Goal: Task Accomplishment & Management: Use online tool/utility

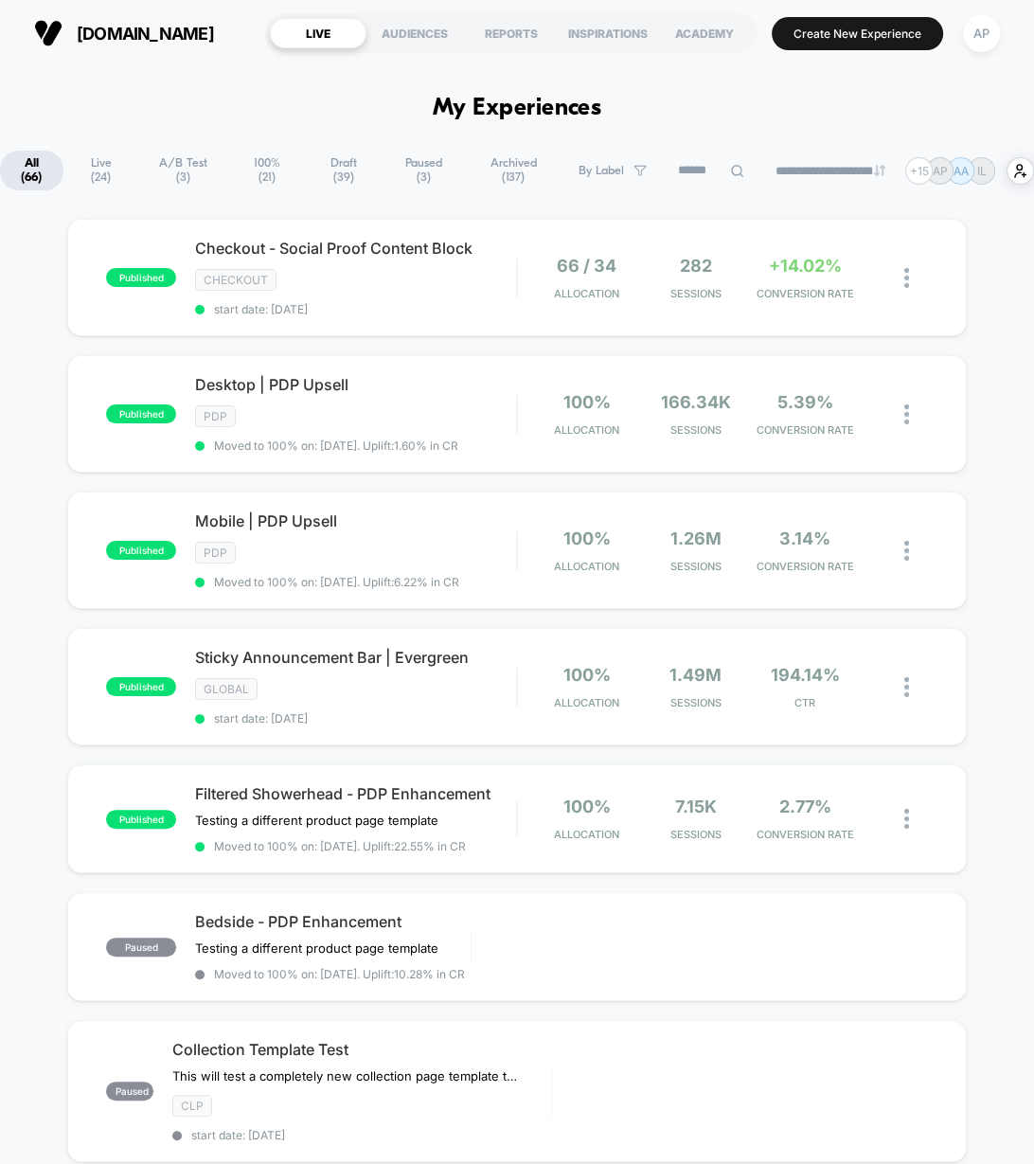
click at [179, 182] on span "A/B Test ( 3 )" at bounding box center [182, 171] width 89 height 40
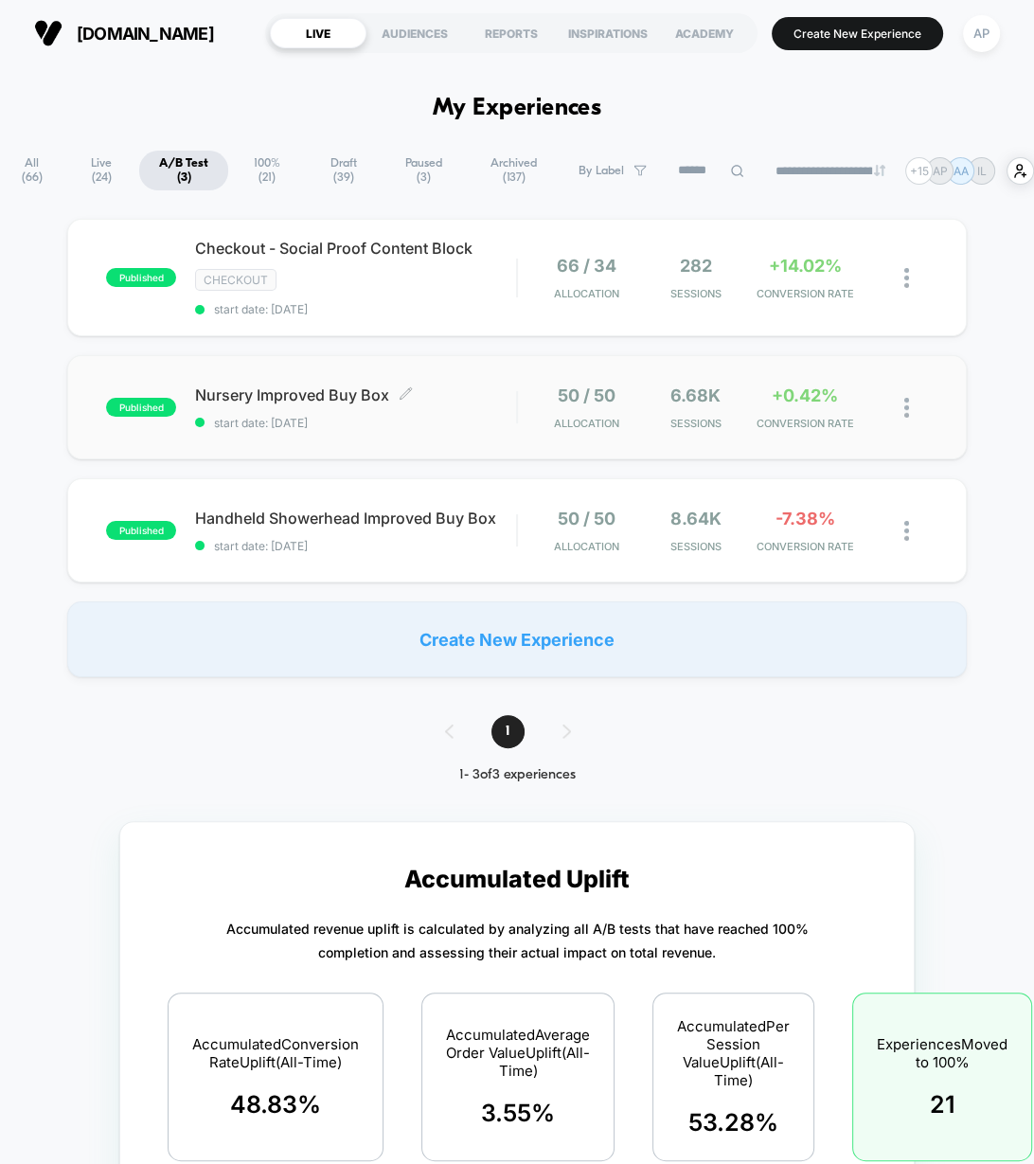
click at [494, 422] on span "start date: [DATE]" at bounding box center [355, 423] width 321 height 14
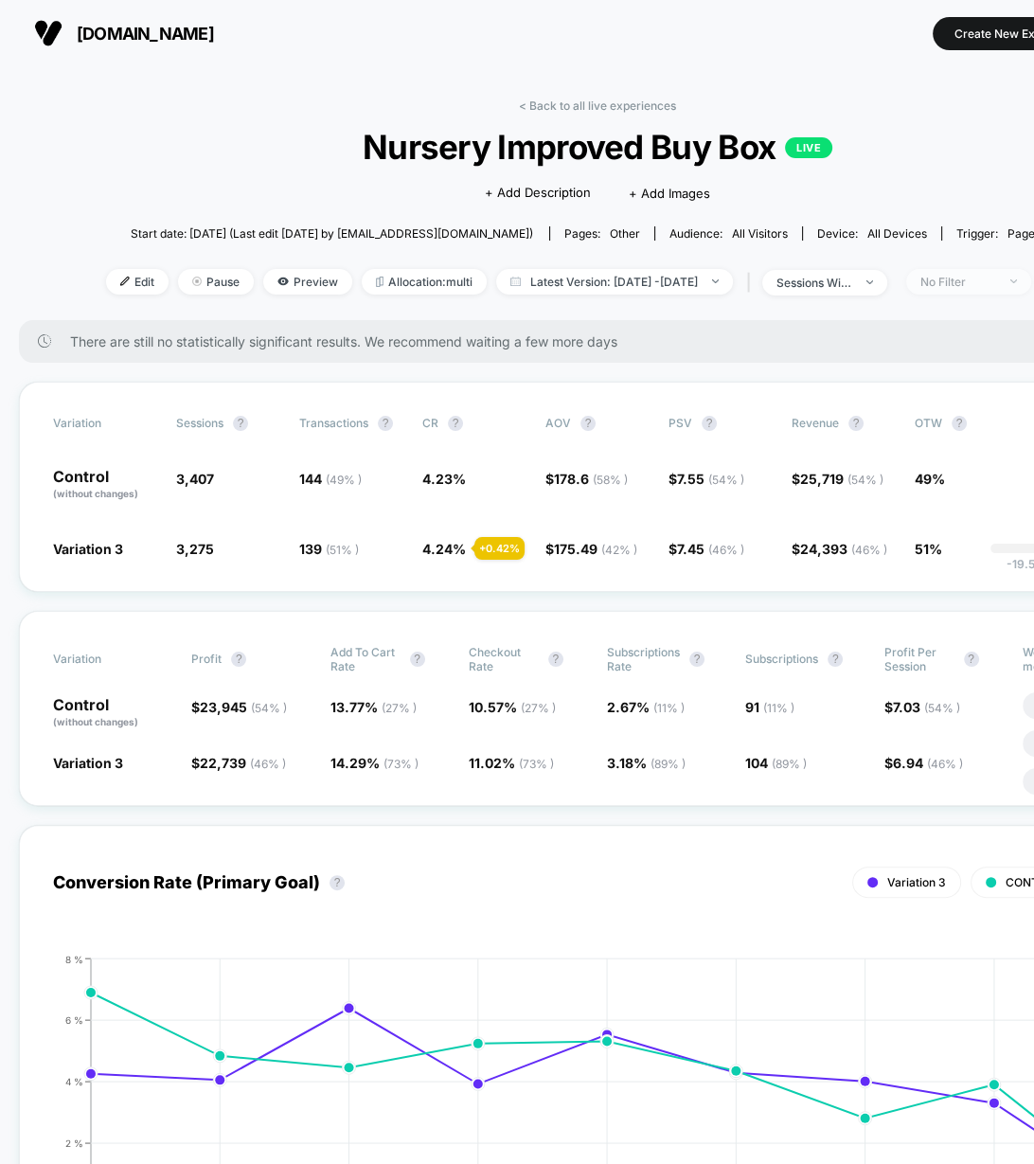
click at [974, 282] on div "No Filter" at bounding box center [959, 282] width 76 height 14
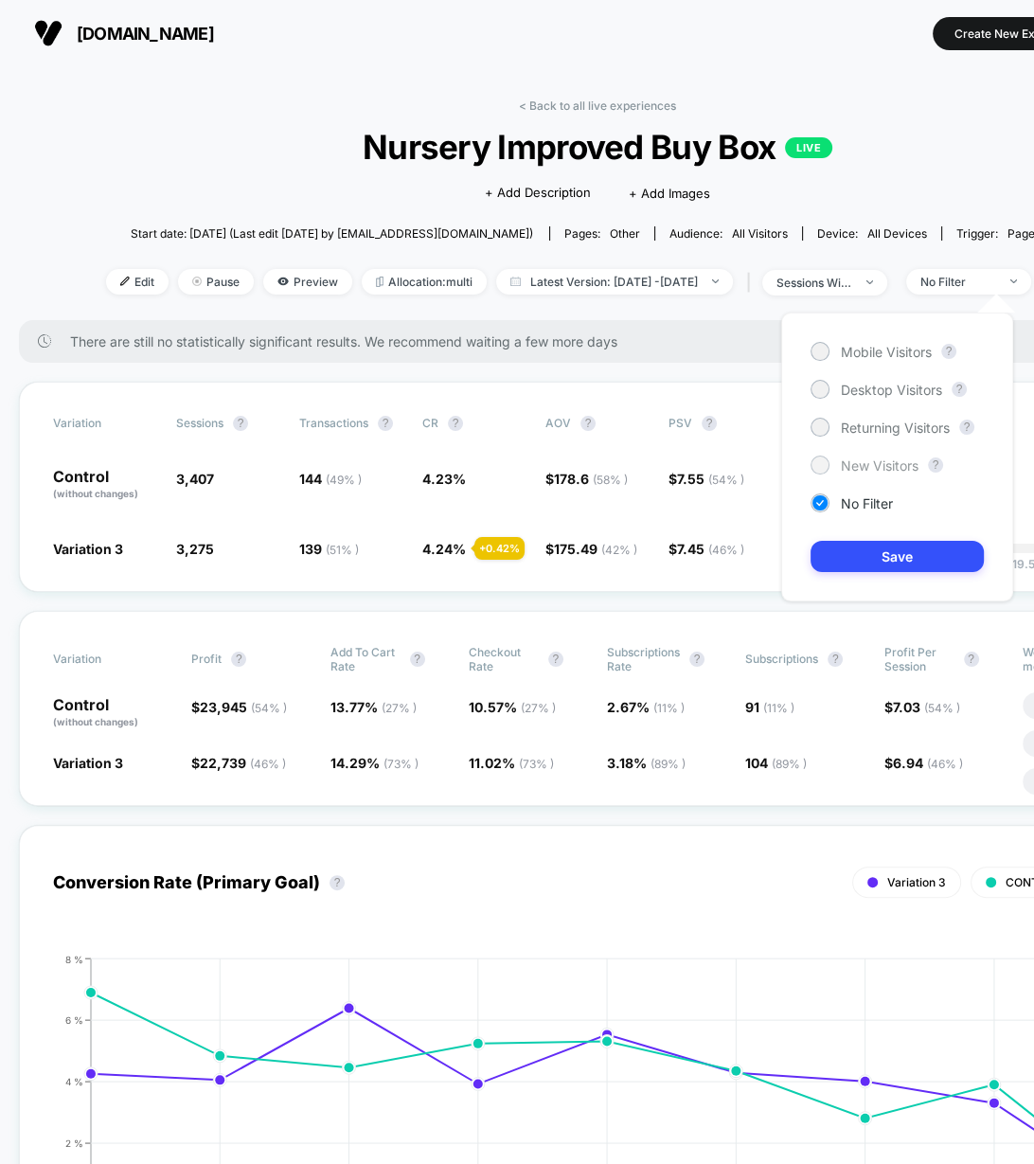
click at [867, 469] on span "New Visitors" at bounding box center [880, 466] width 78 height 16
click at [892, 563] on button "Save" at bounding box center [897, 556] width 173 height 31
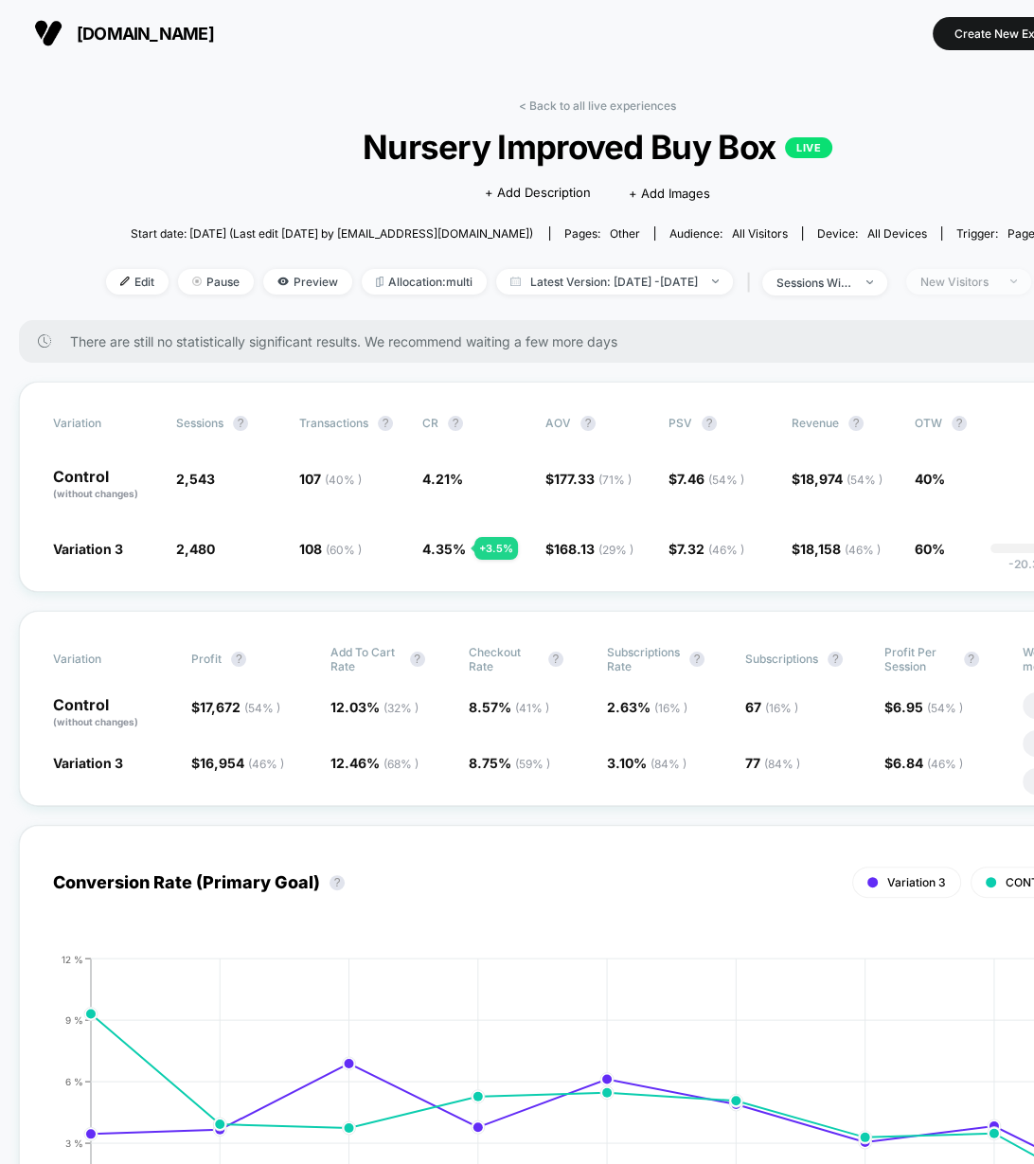
drag, startPoint x: 1004, startPoint y: 284, endPoint x: 997, endPoint y: 292, distance: 10.7
click at [997, 284] on div "New Visitors" at bounding box center [959, 282] width 76 height 14
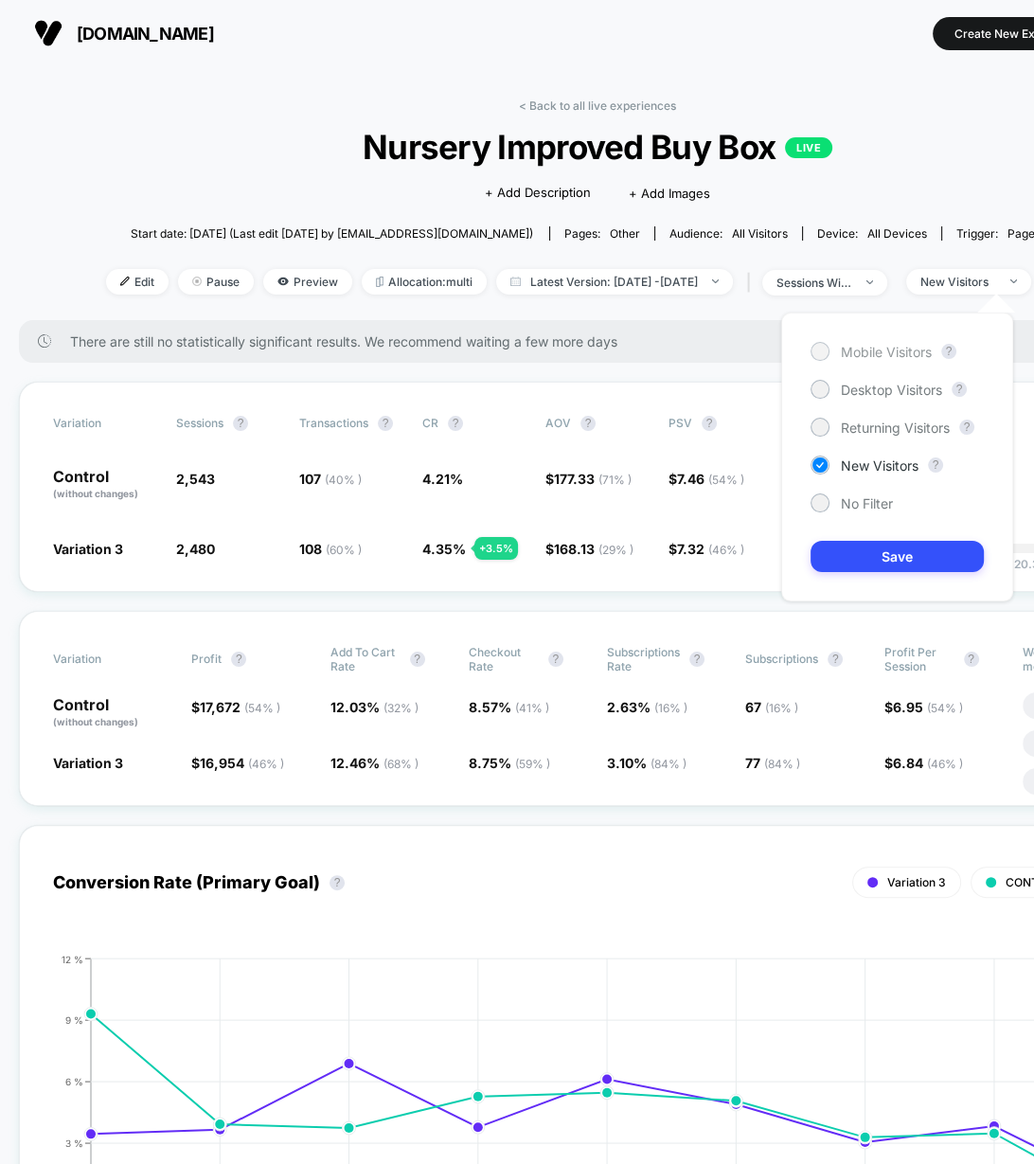
click at [889, 352] on span "Mobile Visitors" at bounding box center [886, 352] width 91 height 16
click at [922, 559] on button "Save" at bounding box center [897, 556] width 173 height 31
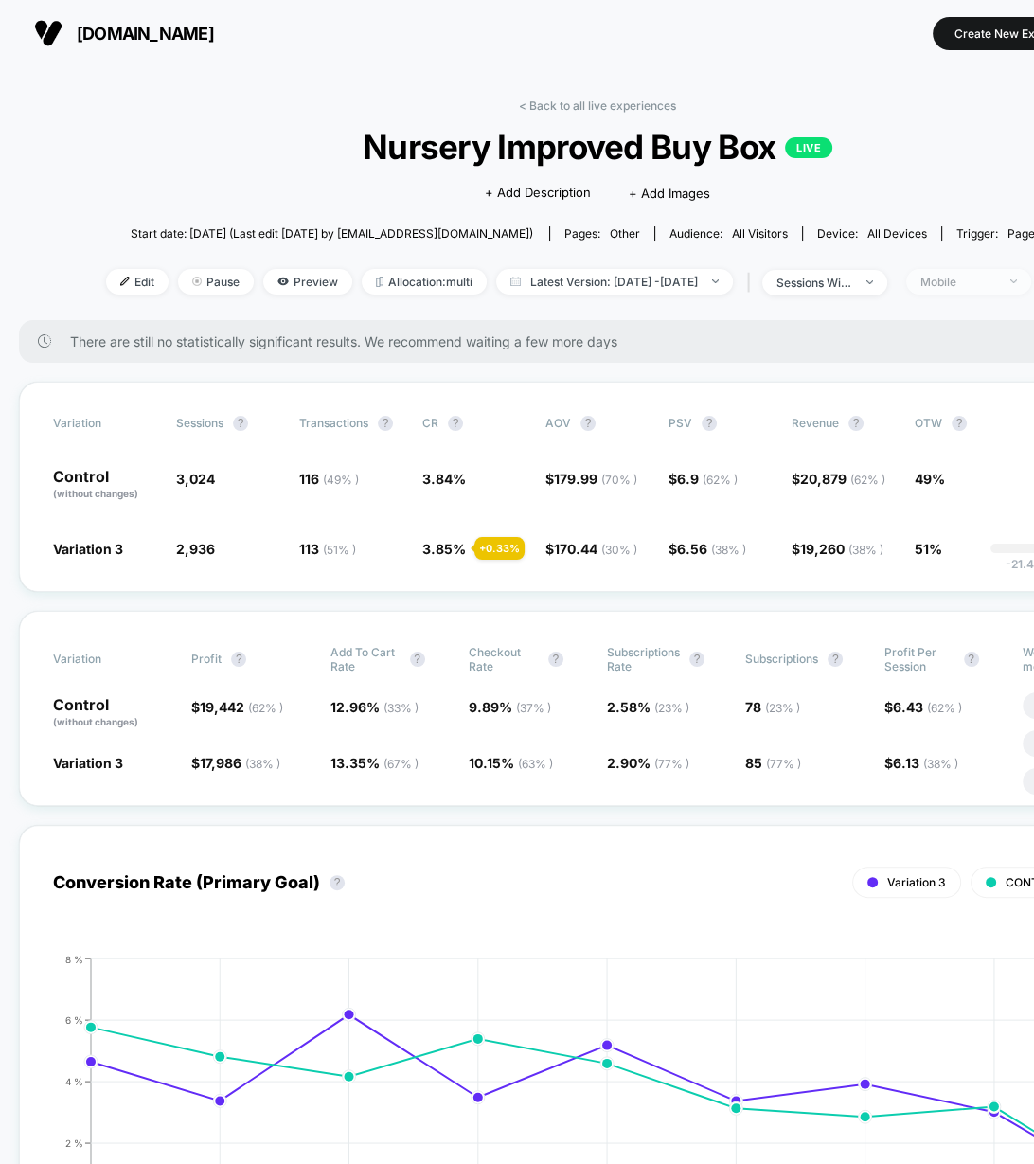
click at [969, 286] on div "Mobile" at bounding box center [959, 282] width 76 height 14
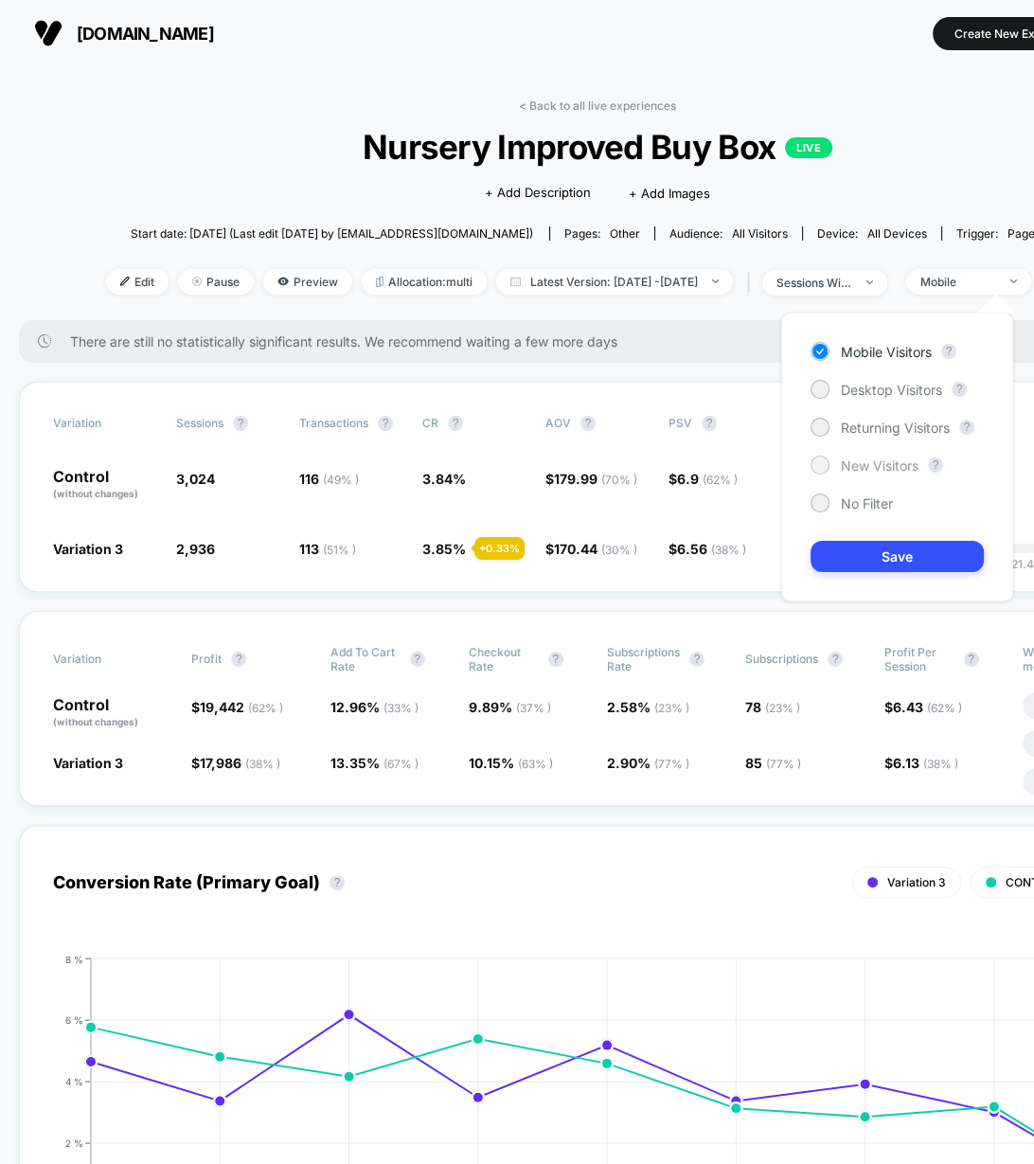
click at [875, 469] on span "New Visitors" at bounding box center [880, 466] width 78 height 16
click at [889, 566] on button "Save" at bounding box center [897, 556] width 173 height 31
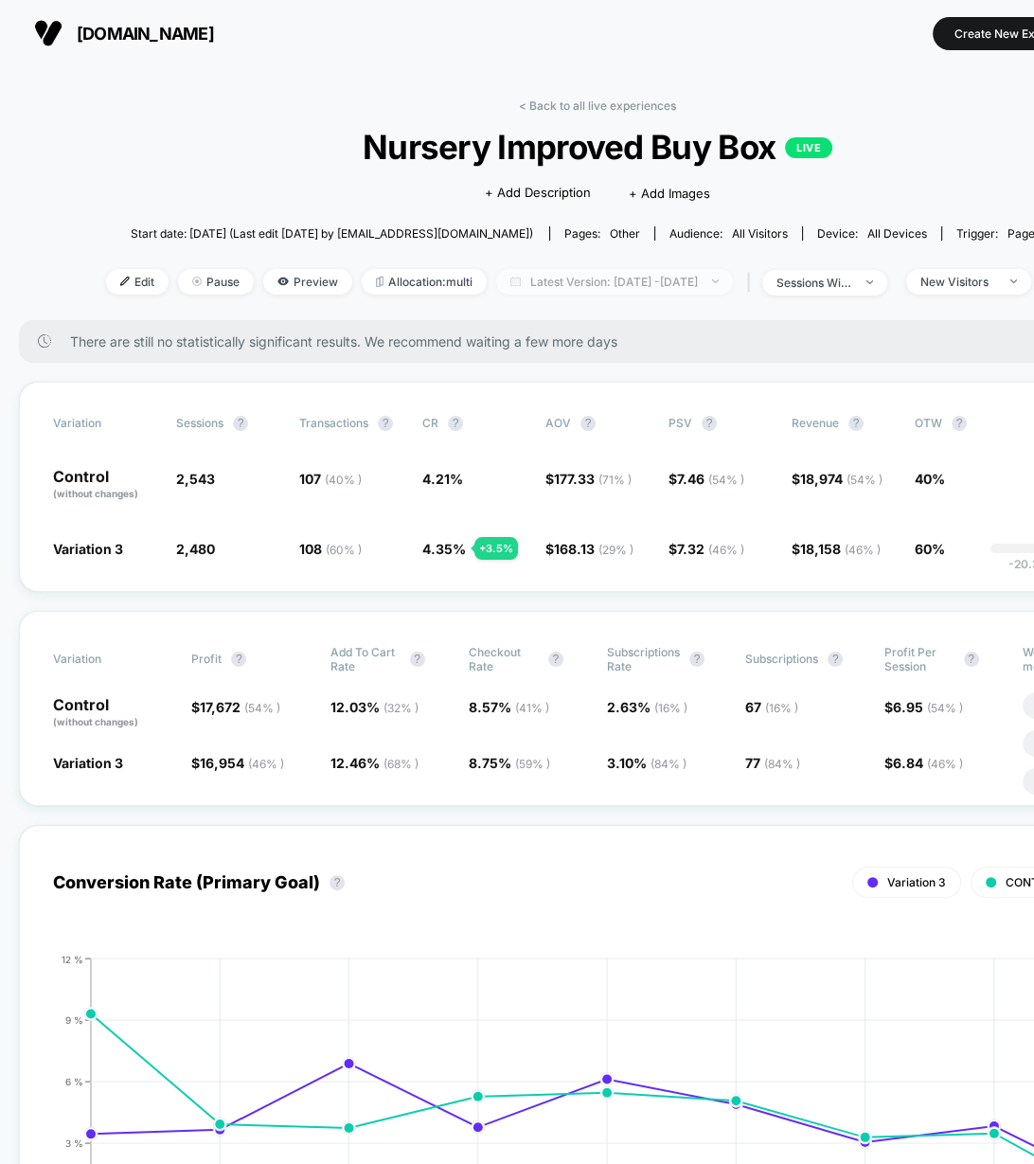
click at [535, 290] on span "Latest Version: [DATE] - [DATE]" at bounding box center [614, 282] width 237 height 26
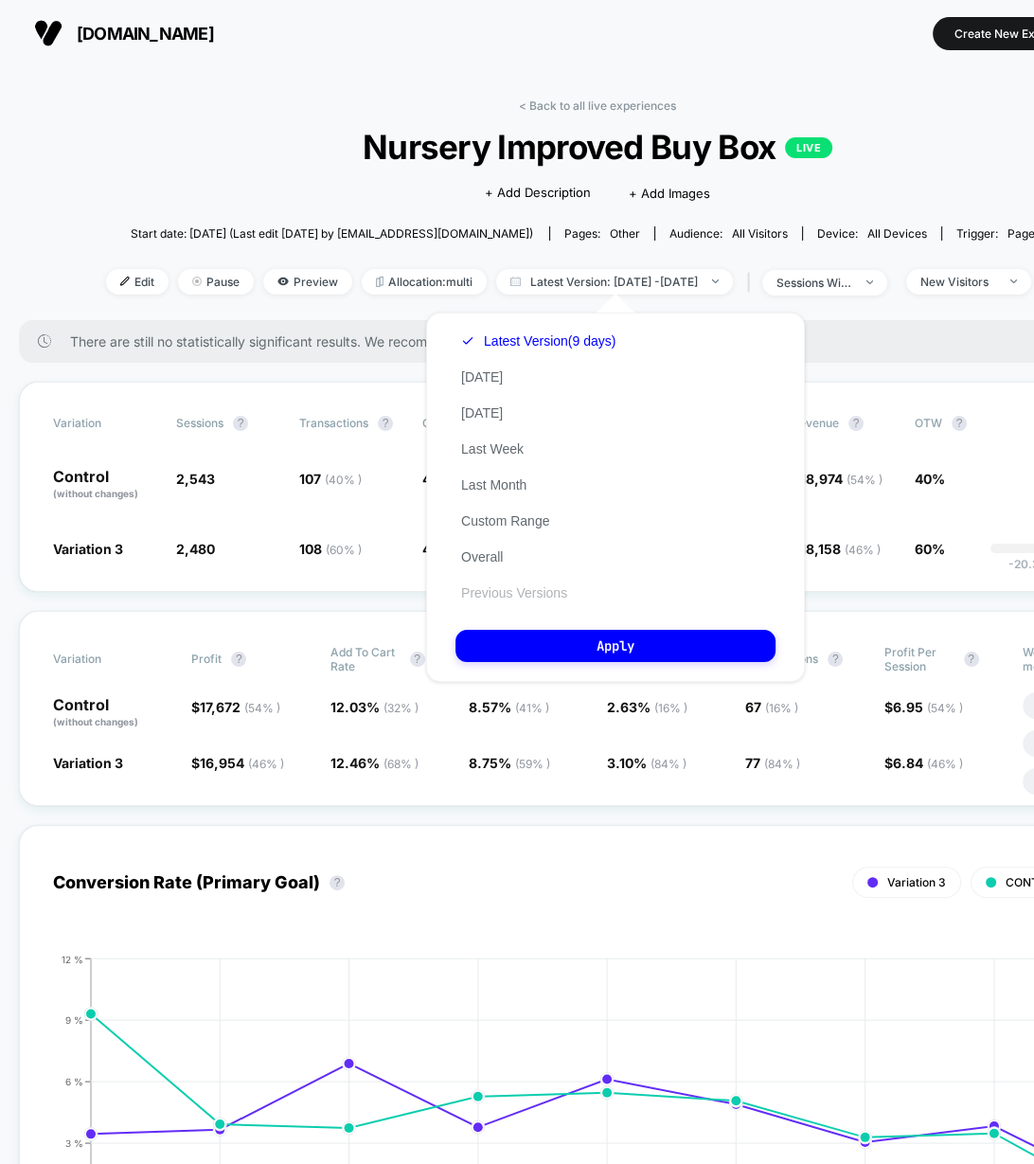
click at [525, 598] on button "Previous Versions" at bounding box center [514, 592] width 117 height 17
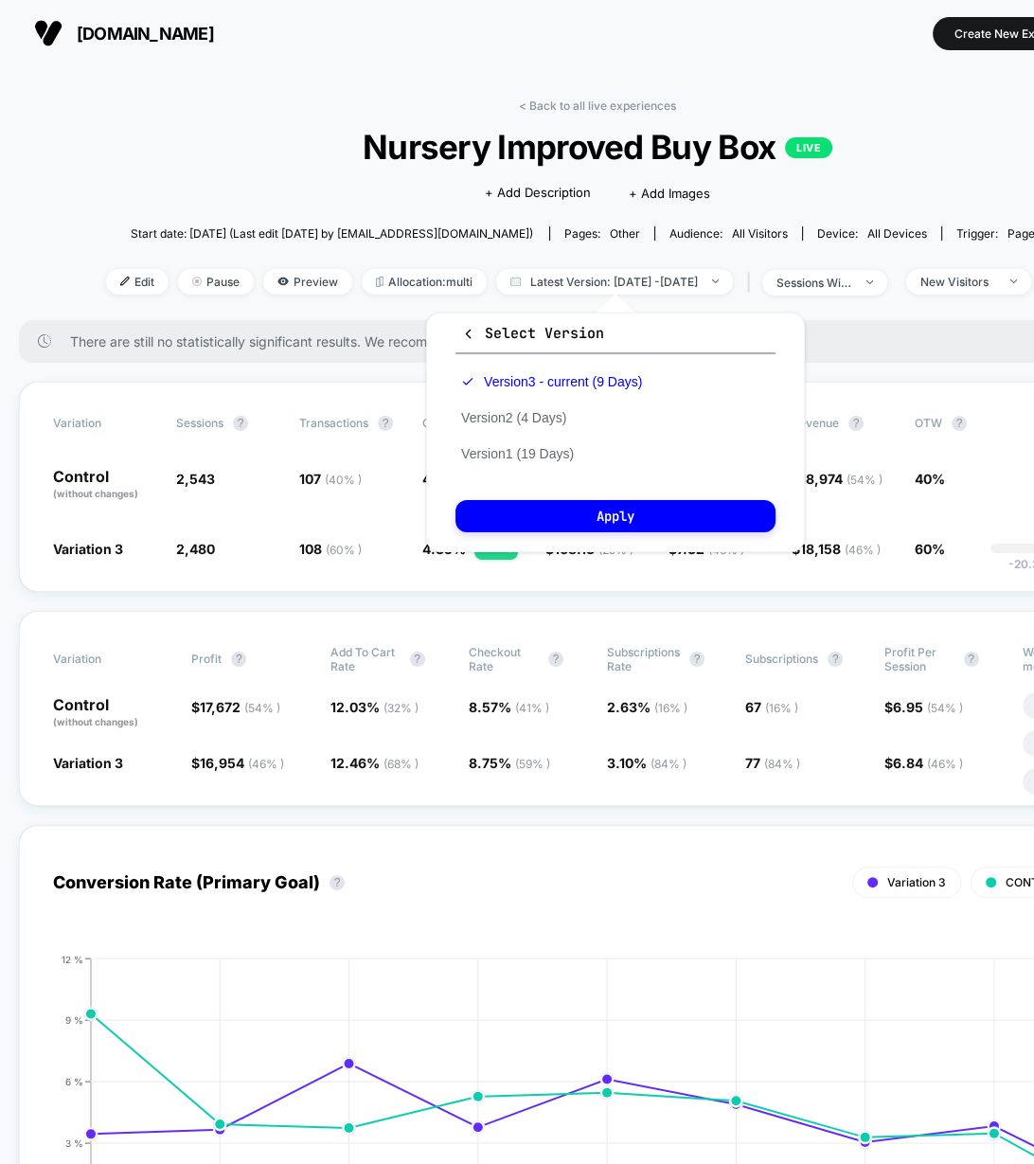
click at [541, 444] on div "Version 3 - current (9 Days) Version 2 (4 Days) Version 1 (19 Days)" at bounding box center [552, 418] width 192 height 108
click at [544, 453] on button "Version 1 (19 Days)" at bounding box center [518, 453] width 124 height 17
click at [567, 516] on button "Apply" at bounding box center [616, 516] width 320 height 32
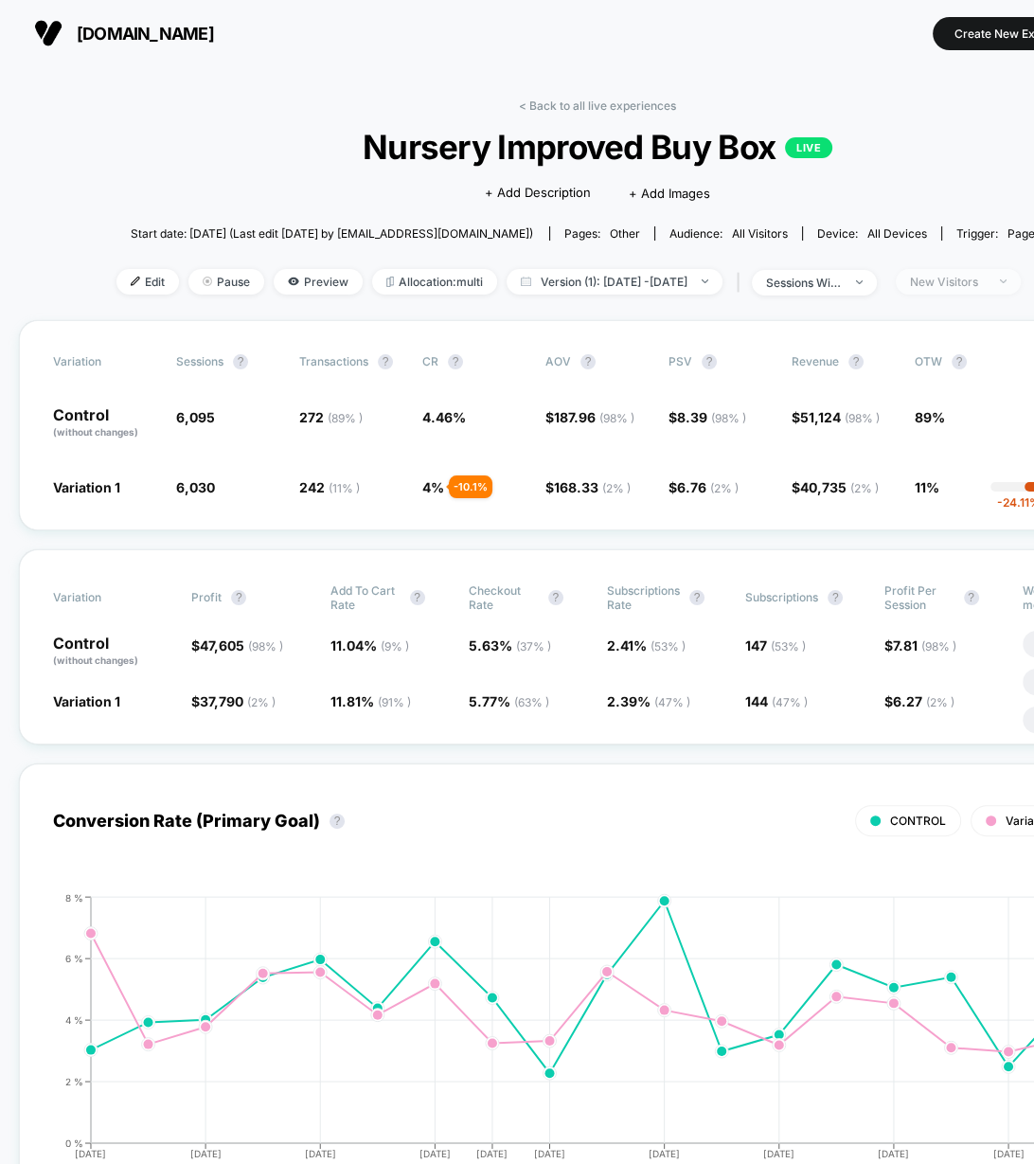
click at [960, 279] on div "New Visitors" at bounding box center [948, 282] width 76 height 14
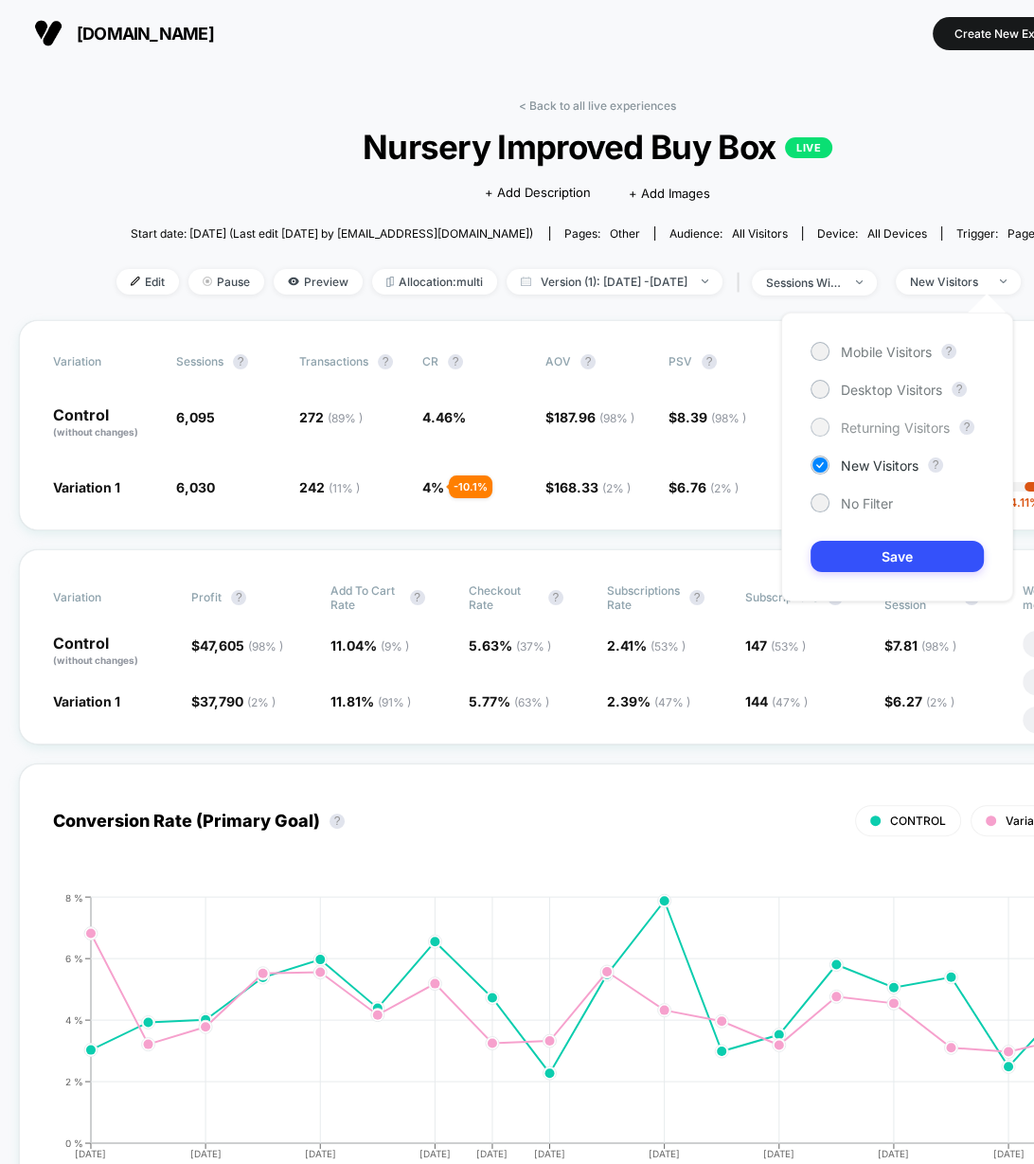
click at [877, 433] on span "Returning Visitors" at bounding box center [895, 428] width 109 height 16
click at [918, 560] on button "Save" at bounding box center [897, 556] width 173 height 31
